Goal: Task Accomplishment & Management: Manage account settings

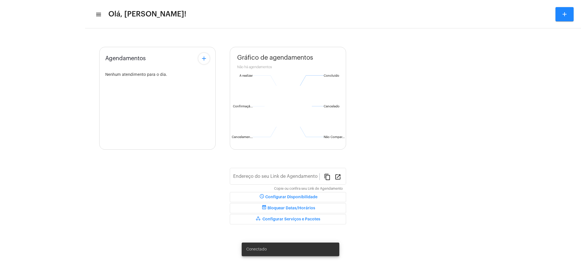
type input "[URL][DOMAIN_NAME][PERSON_NAME]"
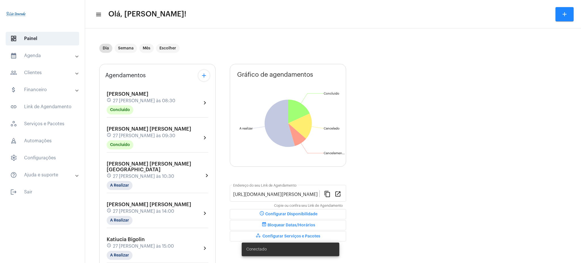
click at [66, 57] on mat-panel-title "calendar_month_outlined Agenda" at bounding box center [43, 55] width 66 height 7
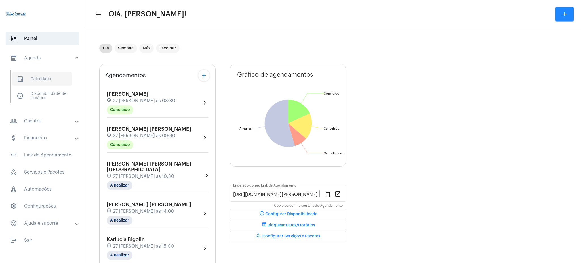
click at [56, 75] on span "calendar_month_outlined Calendário" at bounding box center [42, 79] width 60 height 14
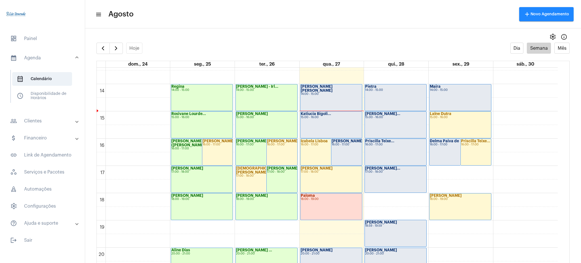
scroll to position [428, 0]
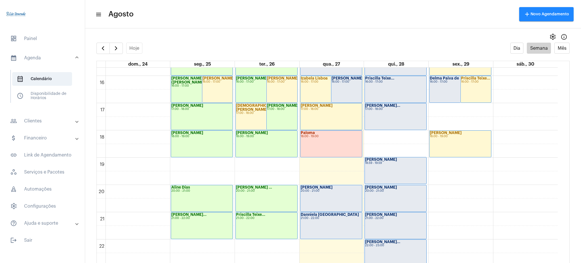
click at [58, 122] on mat-panel-title "people_outline Clientes" at bounding box center [43, 120] width 66 height 7
click at [44, 96] on span "people_outline Meus Clientes" at bounding box center [42, 97] width 60 height 14
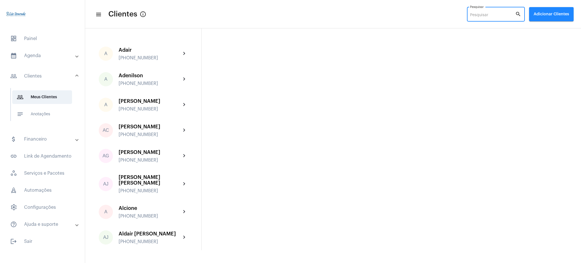
click at [489, 14] on input "Pesquisar" at bounding box center [492, 15] width 45 height 5
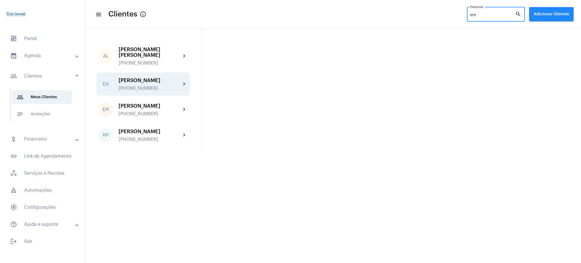
type input "ere"
click at [175, 82] on div "[PERSON_NAME]" at bounding box center [150, 80] width 62 height 6
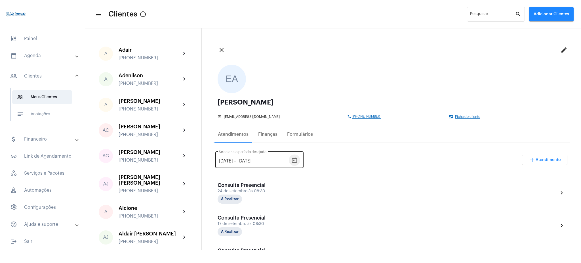
click at [298, 161] on icon "Open calendar" at bounding box center [294, 160] width 7 height 7
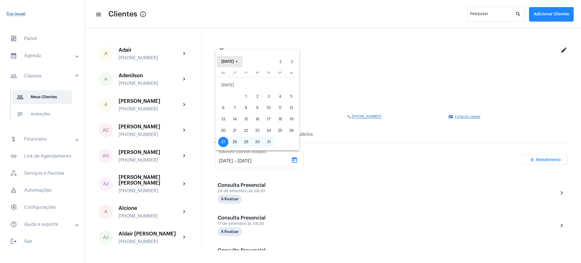
click at [243, 63] on button "[DATE]" at bounding box center [230, 61] width 26 height 11
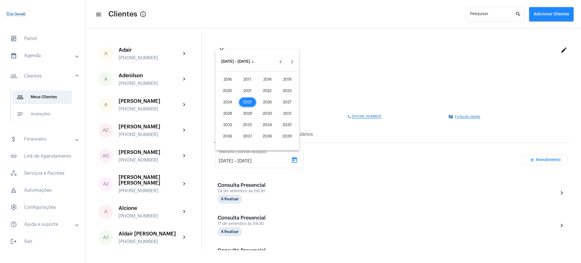
click at [243, 93] on div "2021" at bounding box center [248, 91] width 18 height 10
click at [226, 90] on div "JAN" at bounding box center [228, 91] width 18 height 10
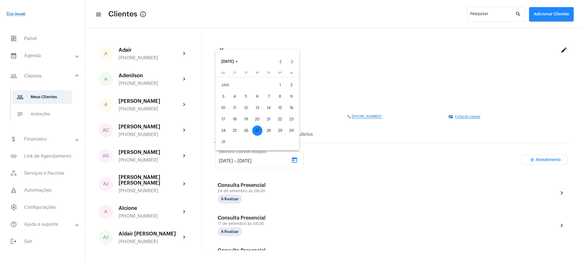
click at [277, 88] on div "1" at bounding box center [280, 85] width 10 height 10
type input "[DATE]"
click at [223, 58] on button "[DATE]" at bounding box center [230, 61] width 26 height 11
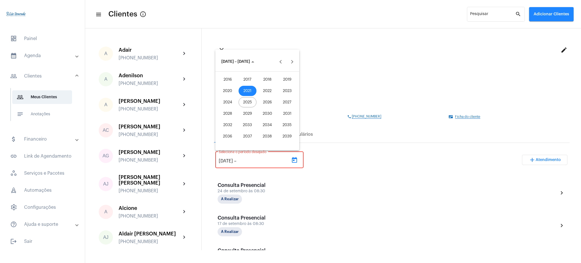
click at [247, 102] on div "2025" at bounding box center [248, 102] width 18 height 10
click at [291, 105] on div "AGO" at bounding box center [287, 102] width 18 height 10
drag, startPoint x: 258, startPoint y: 129, endPoint x: 266, endPoint y: 131, distance: 8.0
click at [266, 131] on tr "24 25 26 27 28 29 30" at bounding box center [257, 130] width 79 height 11
click at [266, 131] on div "28" at bounding box center [269, 130] width 10 height 10
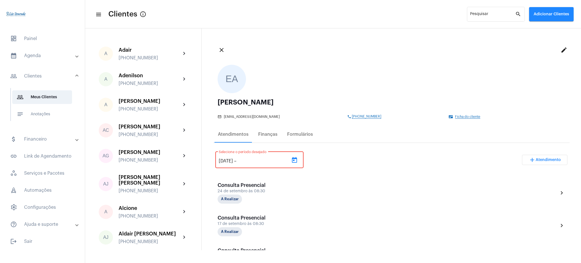
type input "[DATE]"
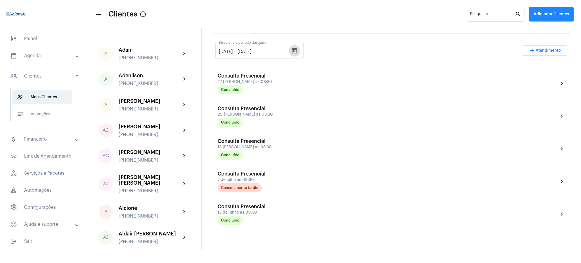
scroll to position [105, 0]
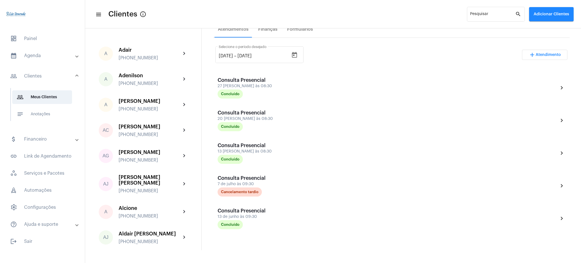
click at [43, 50] on mat-expansion-panel-header "calendar_month_outlined Agenda" at bounding box center [43, 56] width 81 height 14
click at [54, 76] on span "calendar_month_outlined Calendário" at bounding box center [42, 79] width 60 height 14
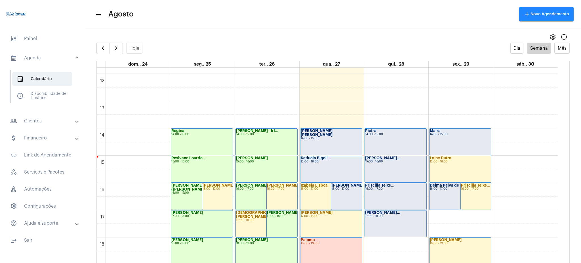
scroll to position [447, 0]
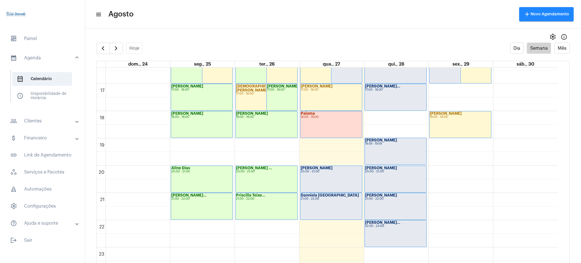
click at [48, 122] on mat-panel-title "people_outline Clientes" at bounding box center [43, 120] width 66 height 7
click at [59, 100] on span "people_outline Meus Clientes" at bounding box center [42, 97] width 60 height 14
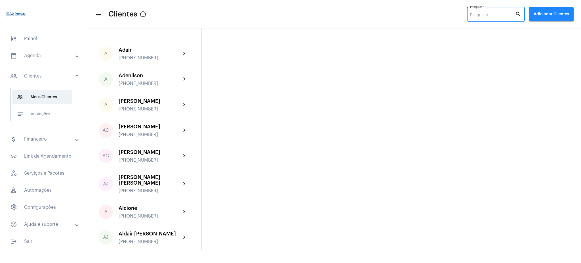
click at [491, 15] on input "Pesquisar" at bounding box center [492, 15] width 45 height 5
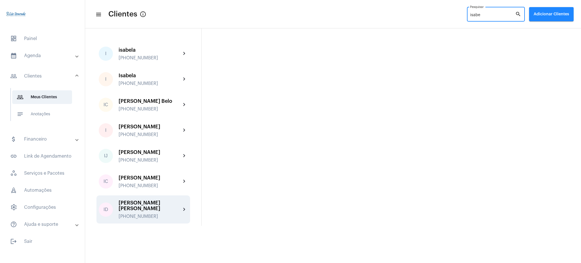
type input "isabe"
click at [182, 208] on mat-icon "chevron_right" at bounding box center [184, 209] width 7 height 7
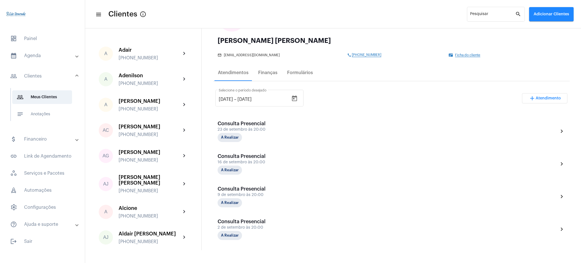
scroll to position [60, 0]
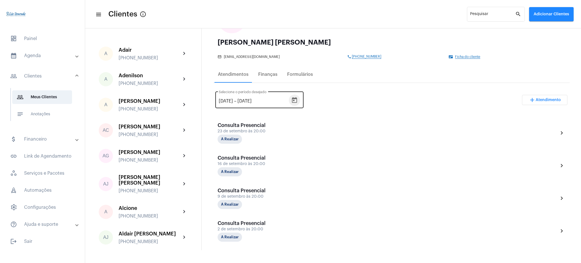
click at [297, 98] on icon "Open calendar" at bounding box center [294, 100] width 5 height 6
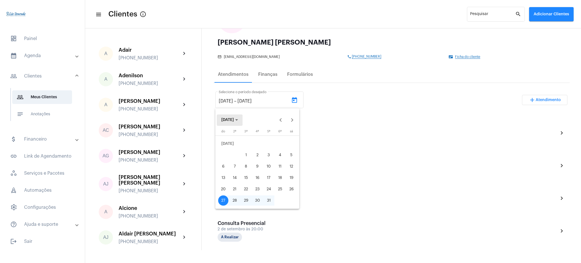
click at [233, 121] on span "[DATE]" at bounding box center [227, 120] width 12 height 4
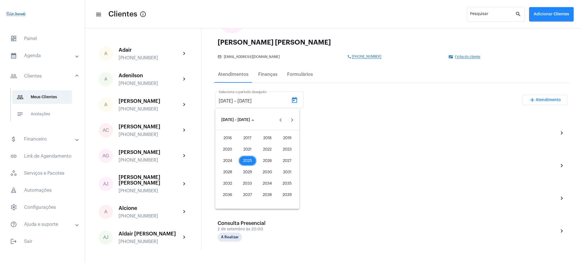
click at [248, 147] on div "2021" at bounding box center [248, 149] width 18 height 10
click at [229, 150] on div "JAN" at bounding box center [228, 149] width 18 height 10
click at [283, 142] on div "1" at bounding box center [280, 143] width 10 height 10
type input "[DATE]"
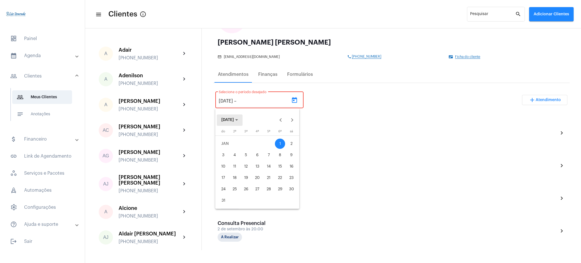
click at [233, 121] on span "[DATE]" at bounding box center [227, 120] width 12 height 4
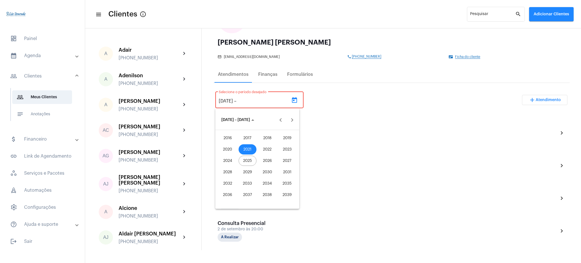
click at [246, 160] on div "2025" at bounding box center [248, 160] width 18 height 10
click at [284, 163] on div "AGO" at bounding box center [287, 160] width 18 height 10
click at [266, 190] on div "28" at bounding box center [269, 189] width 10 height 10
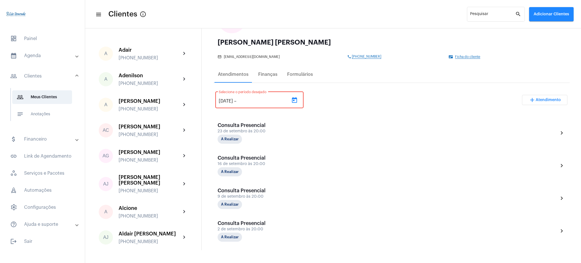
type input "[DATE]"
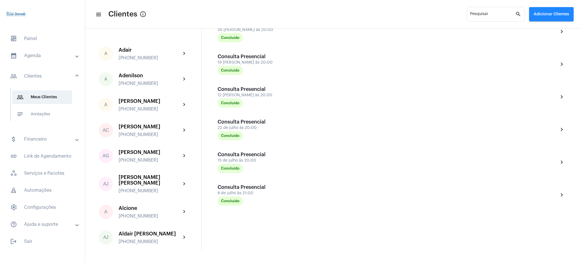
scroll to position [144, 0]
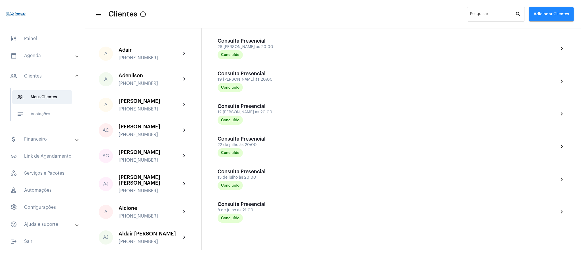
click at [55, 56] on mat-panel-title "calendar_month_outlined Agenda" at bounding box center [43, 55] width 66 height 7
click at [54, 75] on span "calendar_month_outlined Calendário" at bounding box center [42, 79] width 60 height 14
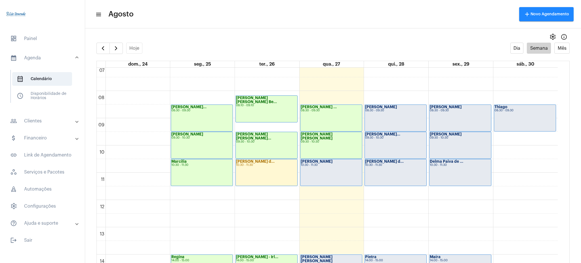
scroll to position [191, 0]
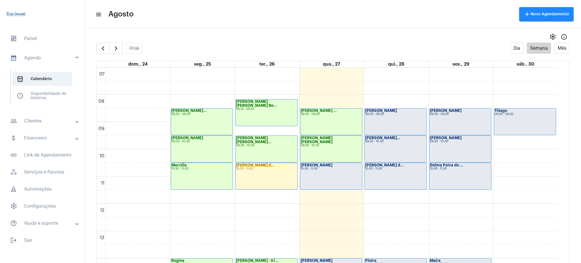
click at [63, 125] on mat-expansion-panel-header "people_outline Clientes" at bounding box center [43, 121] width 81 height 14
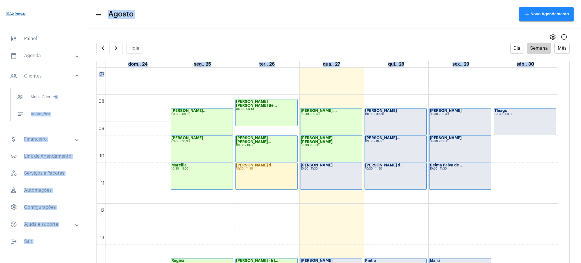
drag, startPoint x: 53, startPoint y: 103, endPoint x: 333, endPoint y: 96, distance: 280.4
click at [333, 96] on mat-sidenav-container "dashboard Painel calendar_month_outlined Agenda calendar_month_outlined Calendá…" at bounding box center [290, 131] width 581 height 263
click at [65, 98] on span "people_outline Meus Clientes" at bounding box center [42, 97] width 60 height 14
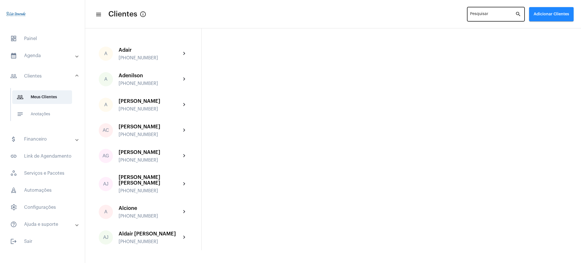
click at [491, 12] on div "Pesquisar" at bounding box center [492, 14] width 45 height 16
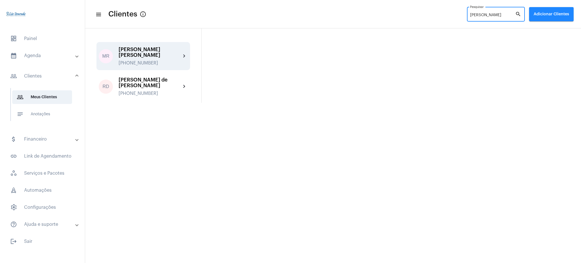
type input "[PERSON_NAME]"
click at [182, 54] on mat-icon "chevron_right" at bounding box center [184, 56] width 7 height 7
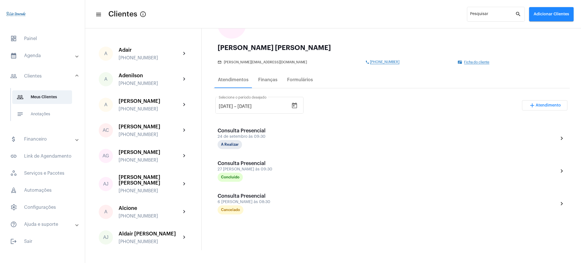
scroll to position [49, 0]
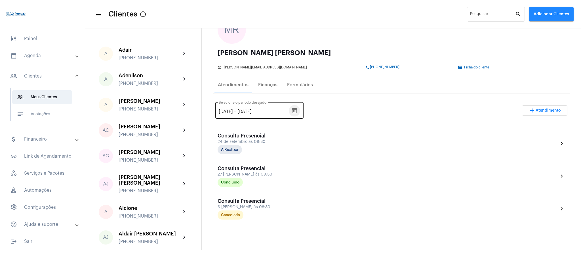
click at [297, 111] on button "Open calendar" at bounding box center [294, 110] width 11 height 11
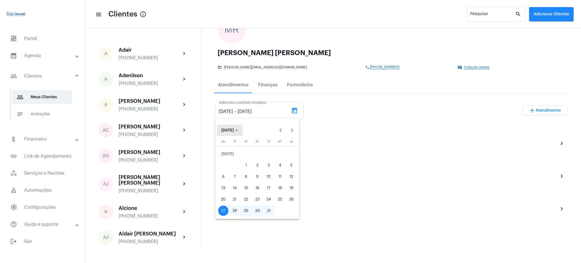
click at [232, 132] on span "[DATE]" at bounding box center [227, 130] width 12 height 4
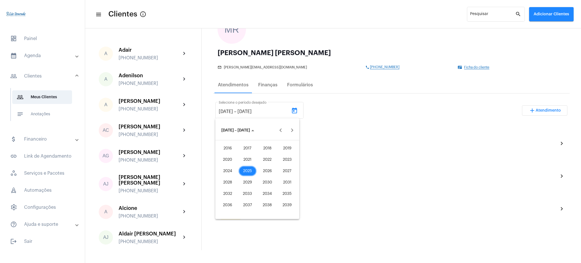
click at [244, 158] on div "2021" at bounding box center [248, 159] width 18 height 10
click at [231, 129] on span "2021" at bounding box center [227, 130] width 13 height 4
click at [235, 133] on button "[DATE]" at bounding box center [230, 130] width 26 height 11
click at [224, 171] on div "2024" at bounding box center [228, 171] width 18 height 10
click at [225, 163] on div "JAN" at bounding box center [228, 159] width 18 height 10
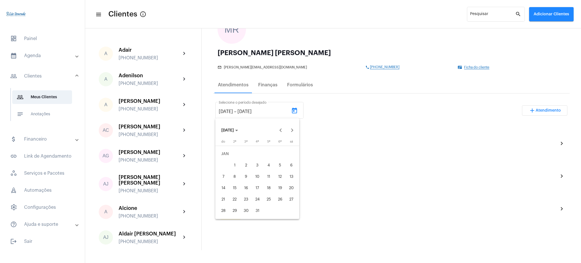
click at [234, 162] on div "1" at bounding box center [235, 165] width 10 height 10
type input "[DATE]"
click at [234, 129] on span "[DATE]" at bounding box center [227, 130] width 12 height 4
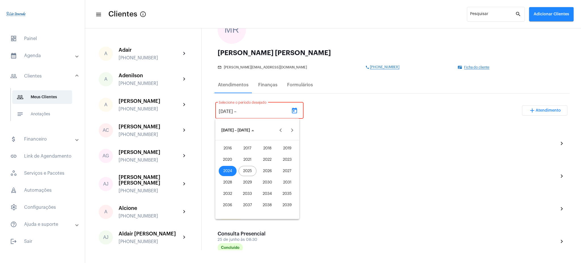
click at [248, 169] on div "2025" at bounding box center [248, 171] width 18 height 10
click at [285, 174] on div "AGO" at bounding box center [287, 171] width 18 height 10
click at [266, 195] on div "28" at bounding box center [269, 199] width 10 height 10
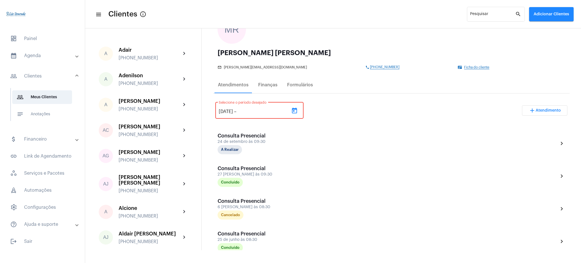
type input "[DATE]"
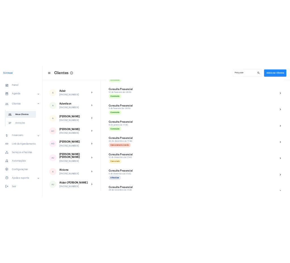
scroll to position [461, 0]
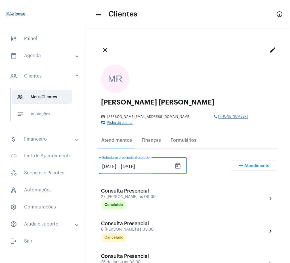
click at [116, 164] on input "[DATE]" at bounding box center [109, 166] width 14 height 5
type input "[DATE]"
click at [194, 157] on div "[DATE] [DATE] – [DATE] Selecione o período desejado add Atendimento" at bounding box center [188, 168] width 178 height 27
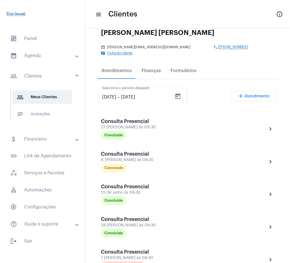
scroll to position [67, 0]
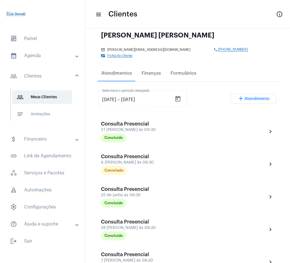
click at [59, 54] on mat-panel-title "calendar_month_outlined Agenda" at bounding box center [43, 55] width 66 height 7
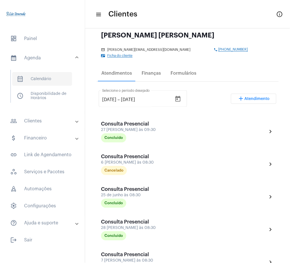
click at [58, 81] on span "calendar_month_outlined Calendário" at bounding box center [42, 79] width 60 height 14
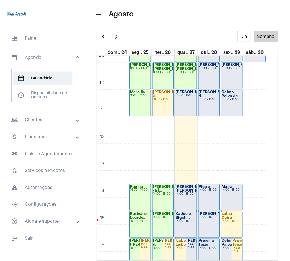
scroll to position [246, 0]
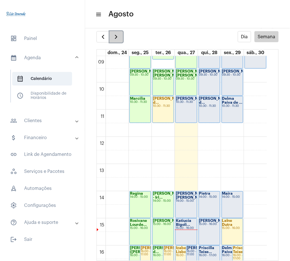
click at [114, 40] on button "button" at bounding box center [116, 36] width 13 height 11
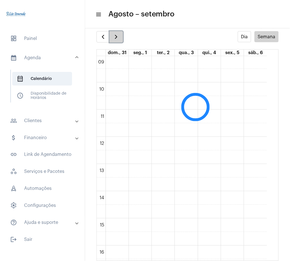
scroll to position [164, 0]
click at [105, 38] on span "button" at bounding box center [103, 36] width 7 height 7
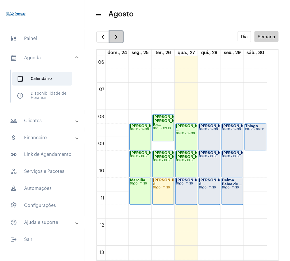
click at [114, 36] on span "button" at bounding box center [116, 36] width 7 height 7
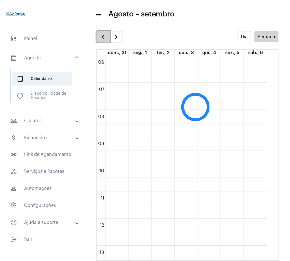
click at [108, 37] on button "button" at bounding box center [102, 36] width 13 height 11
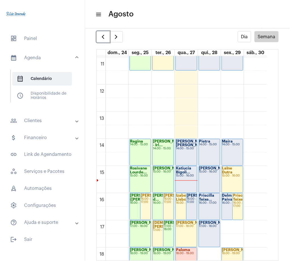
scroll to position [293, 0]
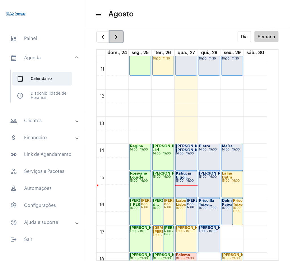
click at [116, 32] on button "button" at bounding box center [116, 36] width 13 height 11
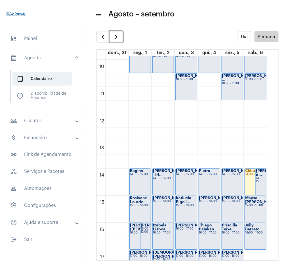
scroll to position [266, 0]
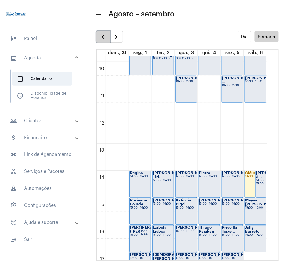
click at [101, 37] on span "button" at bounding box center [103, 36] width 7 height 7
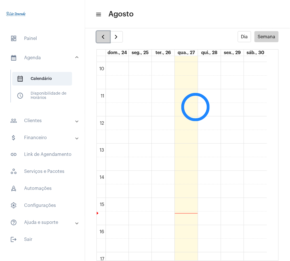
scroll to position [164, 0]
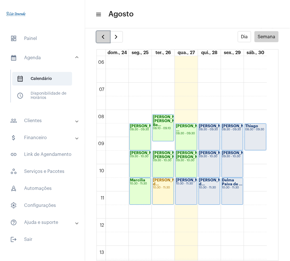
click at [101, 37] on span "button" at bounding box center [103, 36] width 7 height 7
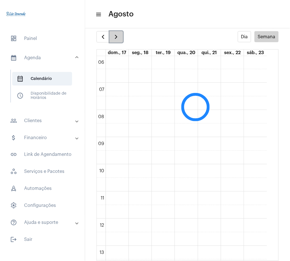
click at [121, 34] on button "button" at bounding box center [116, 36] width 13 height 11
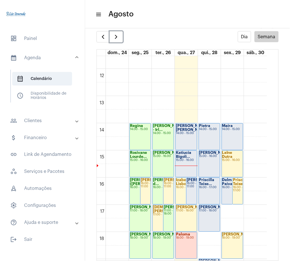
scroll to position [326, 0]
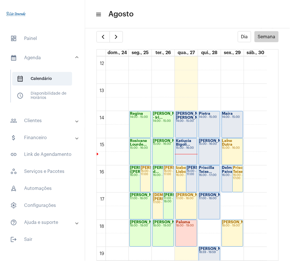
click at [42, 123] on mat-panel-title "people_outline Clientes" at bounding box center [43, 120] width 66 height 7
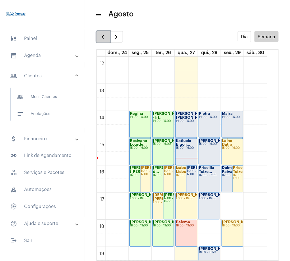
click at [102, 38] on span "button" at bounding box center [103, 36] width 7 height 7
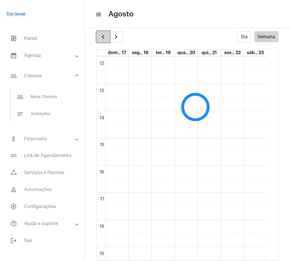
scroll to position [164, 0]
click at [102, 38] on span "button" at bounding box center [103, 36] width 7 height 7
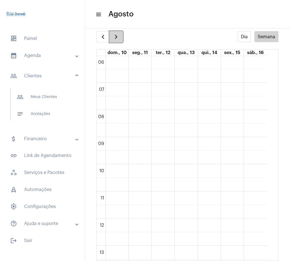
click at [115, 40] on button "button" at bounding box center [116, 36] width 13 height 11
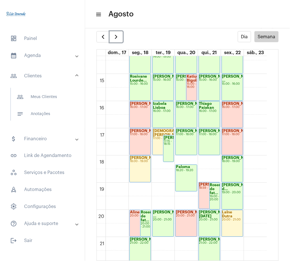
scroll to position [388, 0]
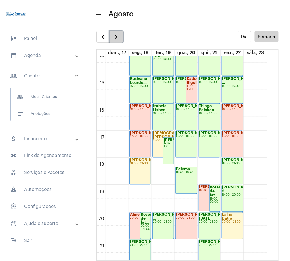
click at [117, 40] on button "button" at bounding box center [116, 36] width 13 height 11
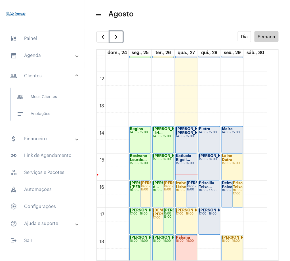
scroll to position [132, 0]
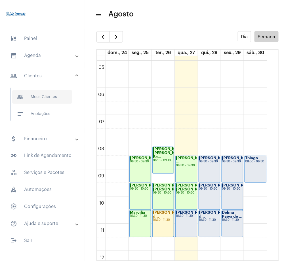
click at [60, 92] on span "people_outline Meus Clientes" at bounding box center [42, 97] width 60 height 14
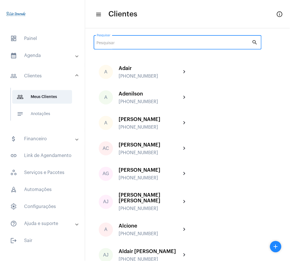
click at [207, 41] on input "Pesquisar" at bounding box center [174, 43] width 155 height 5
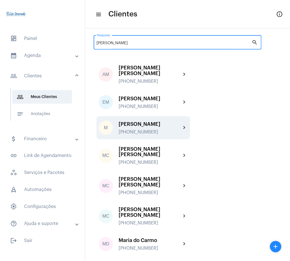
type input "[PERSON_NAME]"
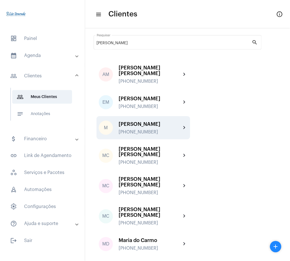
click at [184, 133] on div "[PERSON_NAME] [PHONE_NUMBER] chevron_right" at bounding box center [143, 127] width 94 height 23
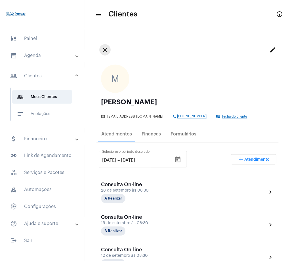
click at [104, 50] on mat-icon "close" at bounding box center [105, 50] width 7 height 7
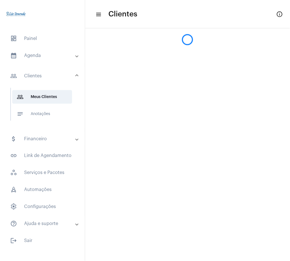
click at [198, 43] on div at bounding box center [187, 36] width 205 height 17
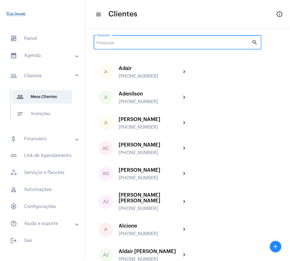
click at [198, 43] on input "Pesquisar" at bounding box center [174, 43] width 155 height 5
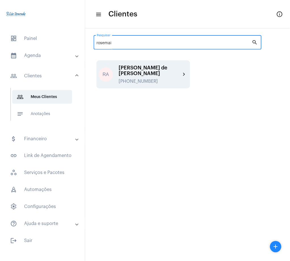
type input "rosemai"
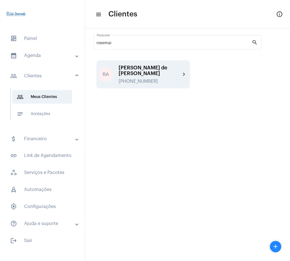
click at [167, 72] on div "[PERSON_NAME] de [PERSON_NAME]" at bounding box center [150, 70] width 62 height 11
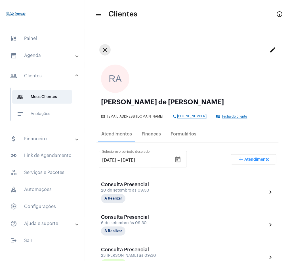
click at [102, 48] on mat-icon "close" at bounding box center [105, 50] width 7 height 7
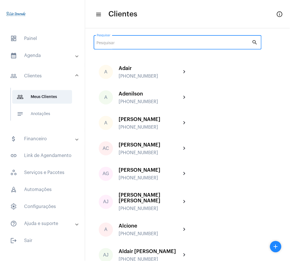
click at [175, 45] on input "Pesquisar" at bounding box center [174, 43] width 155 height 5
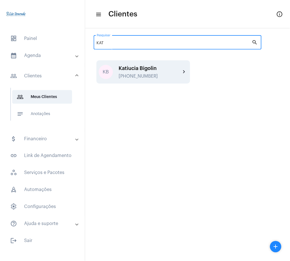
type input "KAT"
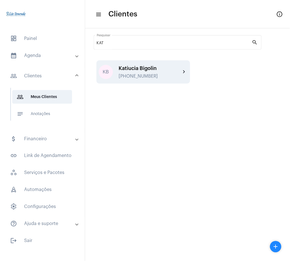
click at [177, 69] on div "Katiucia Bigolin" at bounding box center [150, 69] width 62 height 6
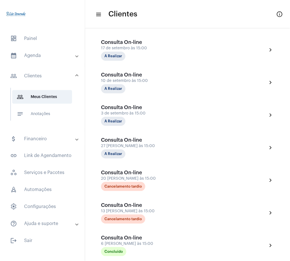
scroll to position [175, 0]
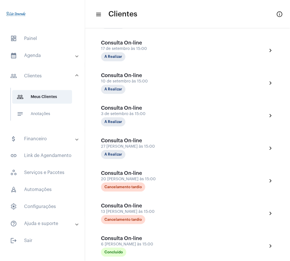
click at [42, 52] on mat-expansion-panel-header "calendar_month_outlined Agenda" at bounding box center [43, 56] width 81 height 14
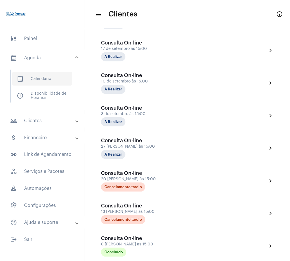
click at [42, 75] on span "calendar_month_outlined Calendário" at bounding box center [42, 79] width 60 height 14
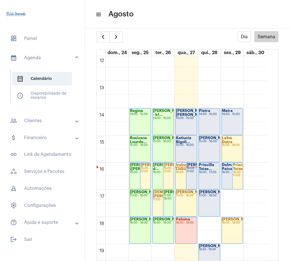
scroll to position [331, 0]
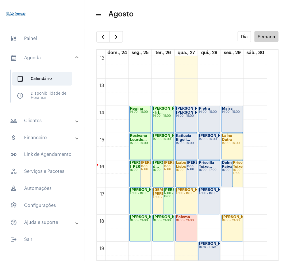
click at [190, 180] on div "[PERSON_NAME][GEOGRAPHIC_DATA] 16:00 - 17:00" at bounding box center [191, 174] width 10 height 26
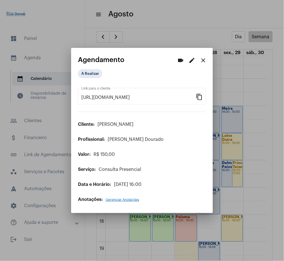
click at [190, 180] on div "[URL][DOMAIN_NAME] Link para o cliente content_copy Cliente: [PERSON_NAME] Prof…" at bounding box center [142, 141] width 128 height 121
click at [205, 59] on mat-icon "close" at bounding box center [203, 60] width 7 height 7
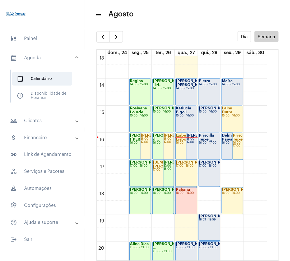
scroll to position [356, 0]
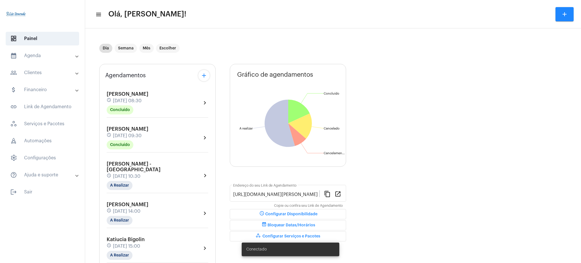
click at [37, 57] on mat-panel-title "calendar_month_outlined Agenda" at bounding box center [43, 55] width 66 height 7
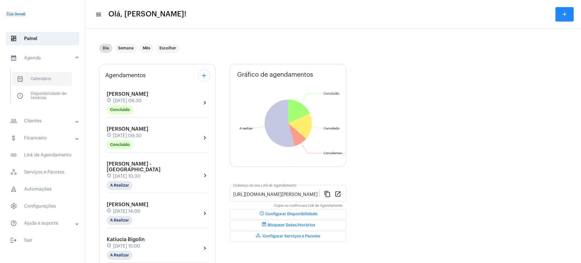
click at [58, 76] on span "calendar_month_outlined Calendário" at bounding box center [42, 79] width 60 height 14
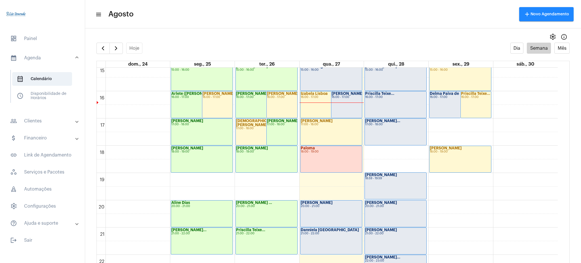
scroll to position [447, 0]
